Goal: Browse casually: Explore the website without a specific task or goal

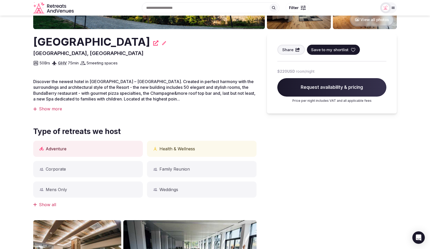
scroll to position [116, 0]
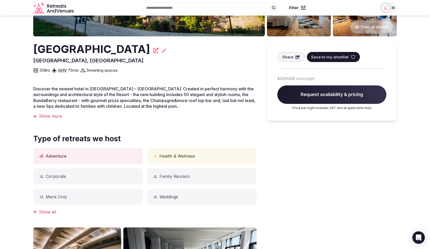
click at [413, 25] on section "Recommended View all photos [GEOGRAPHIC_DATA], [GEOGRAPHIC_DATA] Share Save to …" at bounding box center [215, 159] width 430 height 519
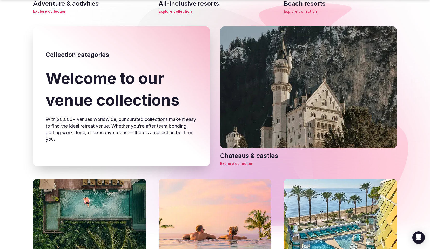
scroll to position [126, 0]
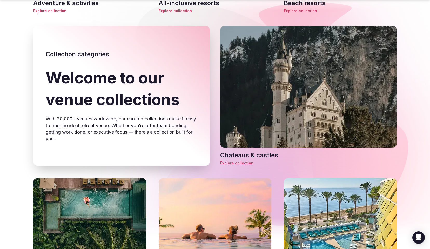
click at [397, 15] on div "Chateaus & castles Explore collection Adventure & activities Explore collection…" at bounding box center [215, 38] width 364 height 255
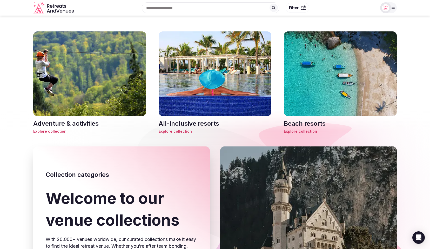
scroll to position [0, 0]
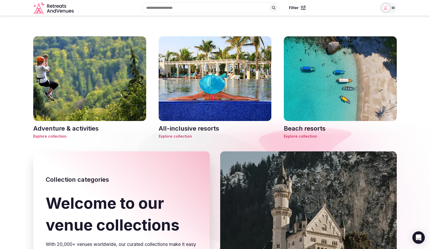
click at [349, 14] on div "Search Popular Destinations Toscana, Italy Riviera Maya, Mexico Indonesia, Bali…" at bounding box center [226, 8] width 301 height 22
